Goal: Transaction & Acquisition: Book appointment/travel/reservation

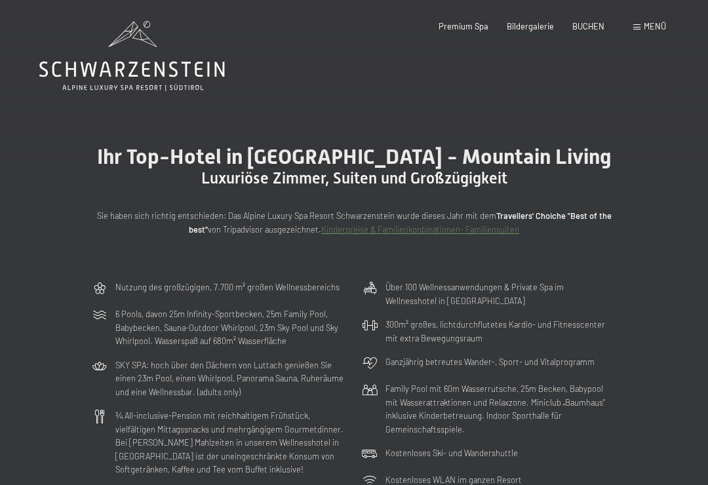
click at [651, 23] on span "Menü" at bounding box center [654, 26] width 22 height 10
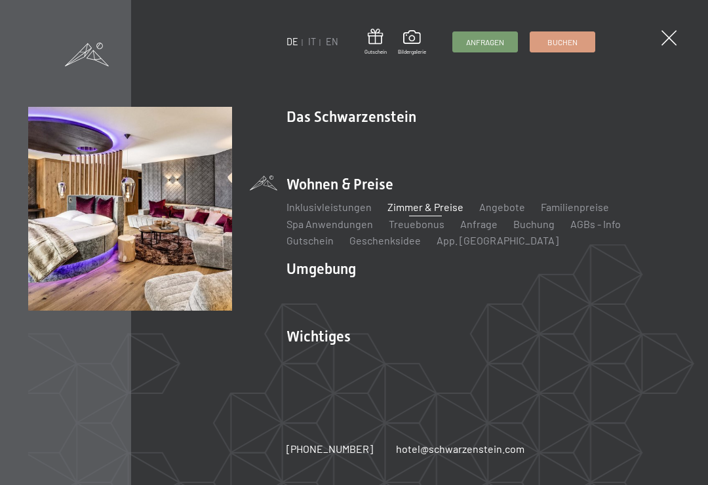
click at [499, 201] on link "Angebote" at bounding box center [502, 207] width 46 height 12
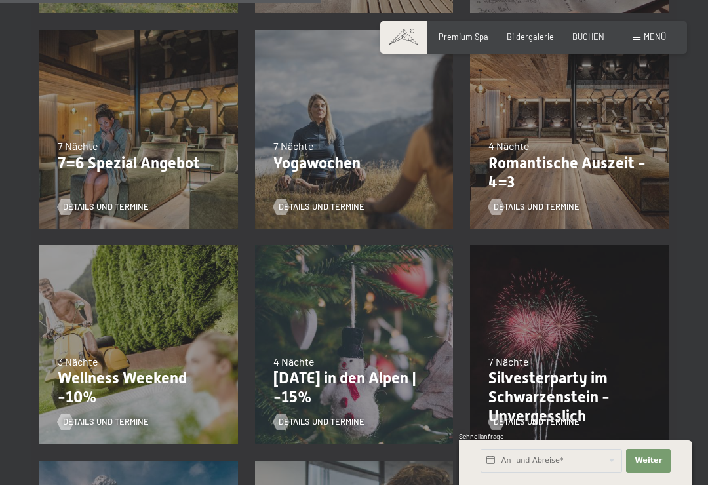
scroll to position [750, 0]
click at [531, 201] on link "Details und Termine" at bounding box center [533, 207] width 91 height 12
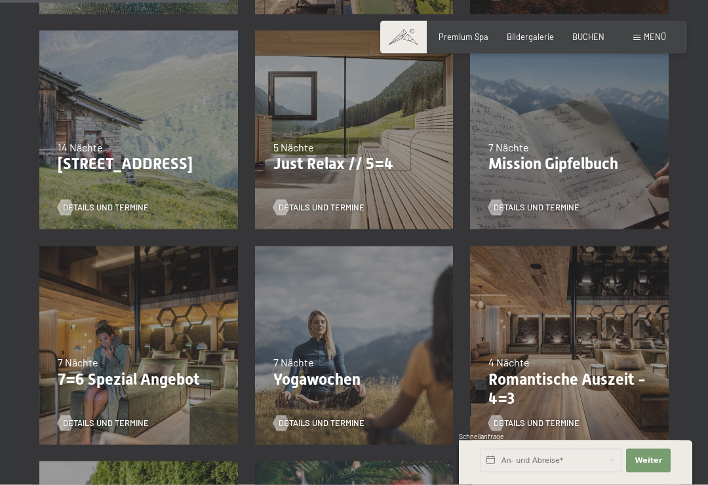
scroll to position [534, 0]
click at [277, 204] on div at bounding box center [281, 207] width 9 height 16
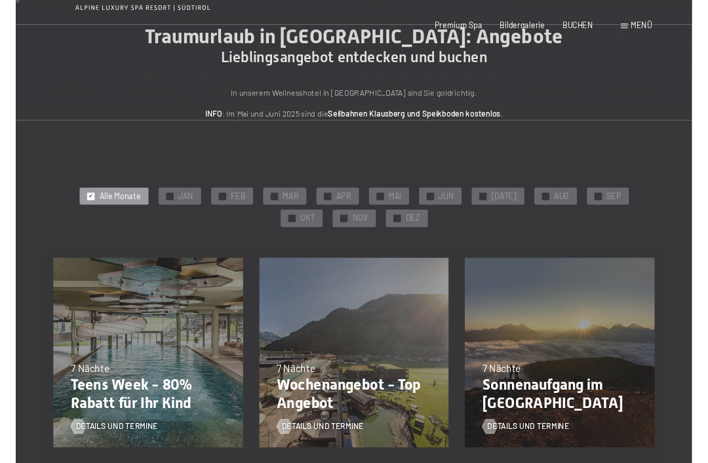
scroll to position [0, 0]
